Goal: Task Accomplishment & Management: Manage account settings

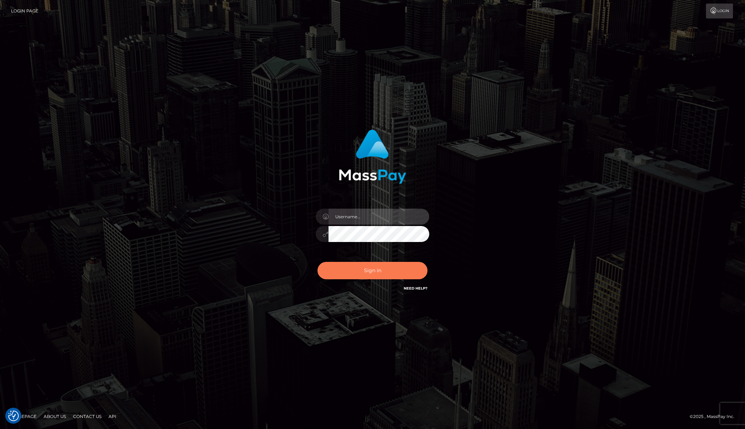
type input "[PERSON_NAME]"
click at [374, 274] on button "Sign in" at bounding box center [372, 270] width 110 height 17
type input "[PERSON_NAME]"
click at [361, 272] on button "Sign in" at bounding box center [372, 270] width 110 height 17
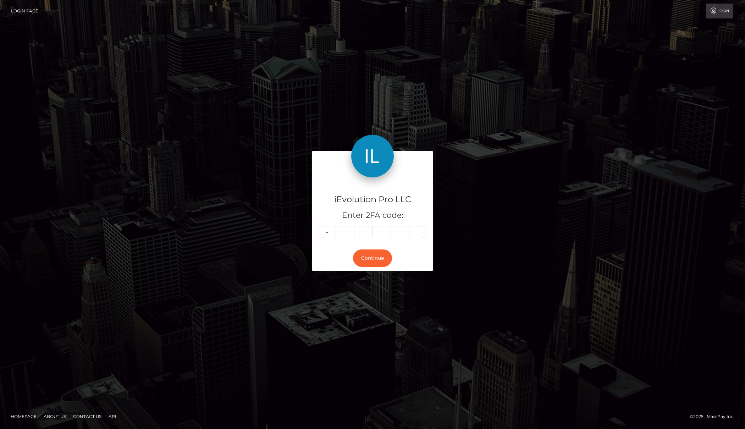
type input "6"
type input "8"
type input "4"
type input "1"
type input "5"
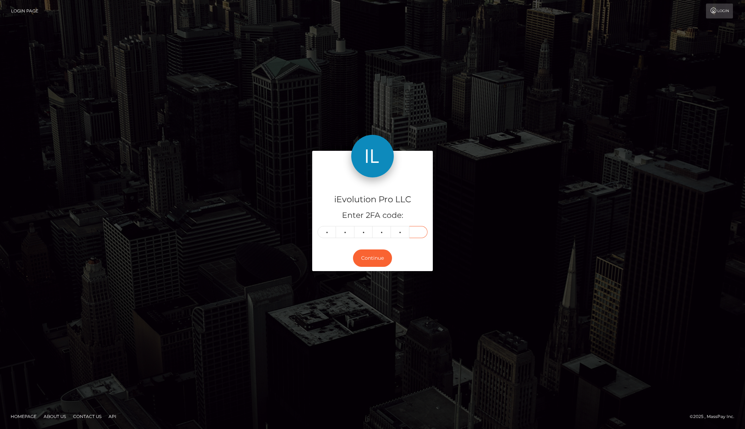
type input "2"
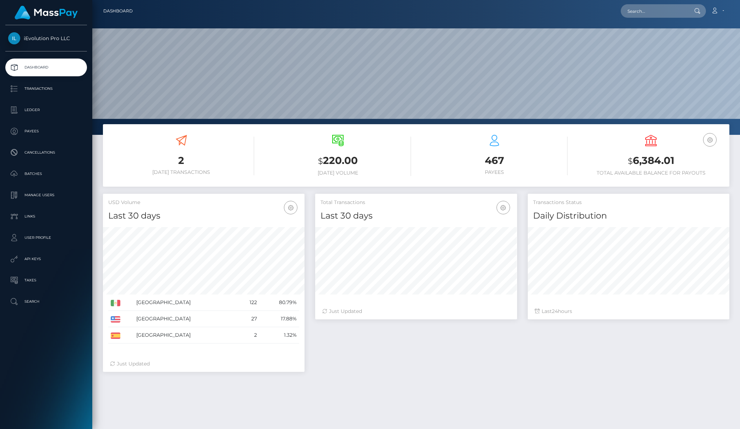
scroll to position [126, 202]
click at [37, 88] on p "Transactions" at bounding box center [46, 88] width 76 height 11
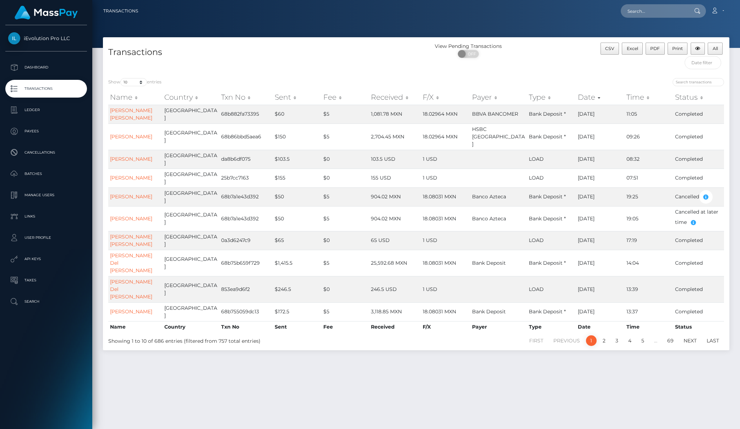
click at [49, 91] on p "Transactions" at bounding box center [46, 88] width 76 height 11
click at [36, 78] on ul "Dashboard Transactions Ledger Payees Cancellations Batches Links" at bounding box center [46, 185] width 92 height 252
click at [35, 85] on p "Transactions" at bounding box center [46, 88] width 76 height 11
click at [37, 92] on p "Transactions" at bounding box center [46, 88] width 76 height 11
click at [26, 70] on p "Dashboard" at bounding box center [46, 67] width 76 height 11
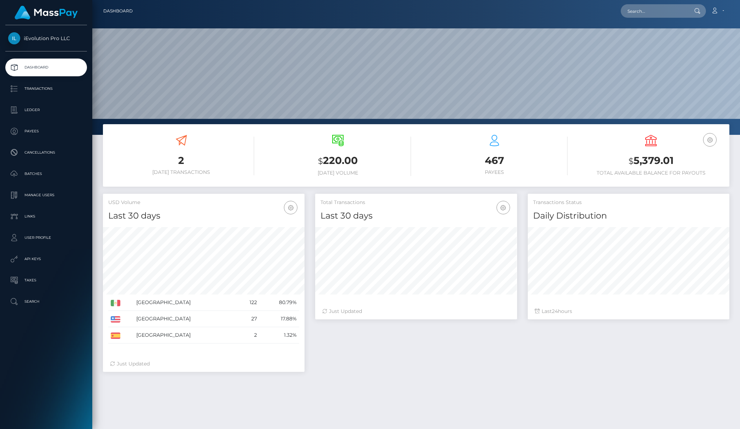
scroll to position [126, 202]
click at [31, 85] on p "Transactions" at bounding box center [46, 88] width 76 height 11
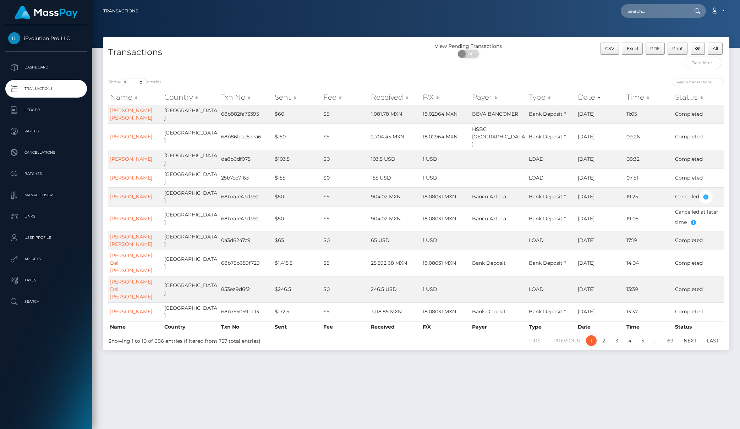
click at [29, 93] on p "Transactions" at bounding box center [46, 88] width 76 height 11
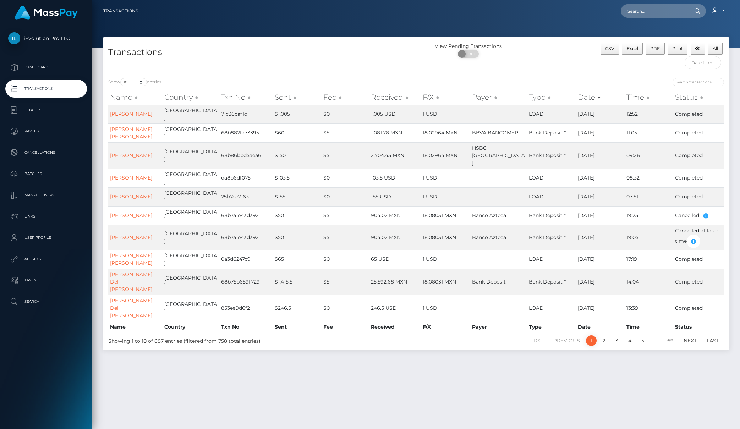
click at [38, 88] on p "Transactions" at bounding box center [46, 88] width 76 height 11
click at [33, 87] on p "Transactions" at bounding box center [46, 88] width 76 height 11
